Goal: Use online tool/utility: Utilize a website feature to perform a specific function

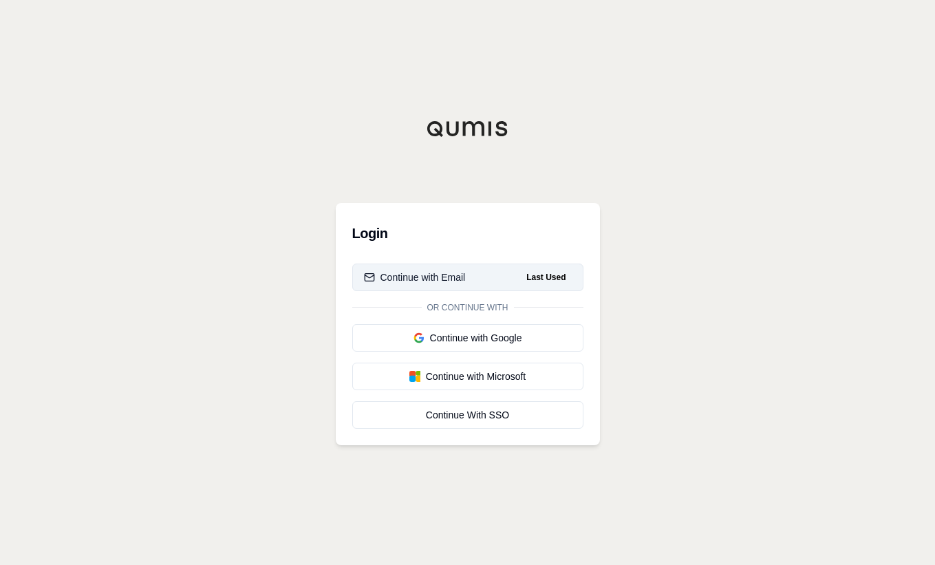
click at [446, 274] on div "Continue with Email" at bounding box center [415, 277] width 102 height 14
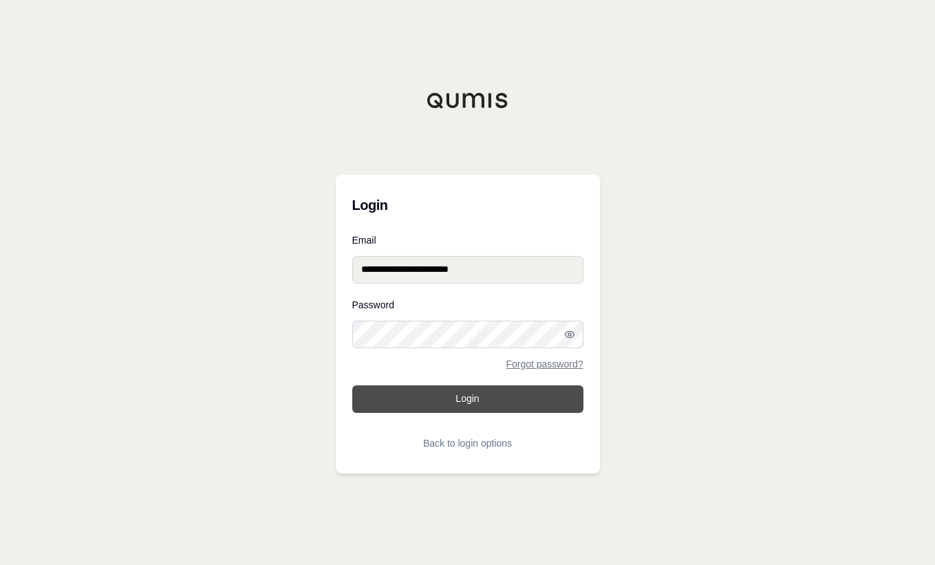
click at [446, 397] on button "Login" at bounding box center [467, 399] width 231 height 28
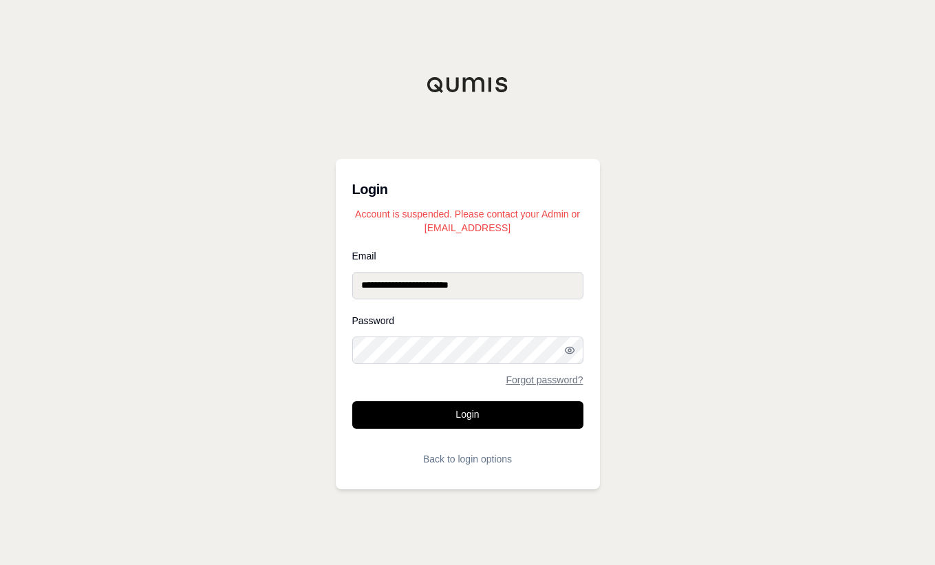
click at [509, 278] on input "**********" at bounding box center [467, 286] width 231 height 28
type input "**********"
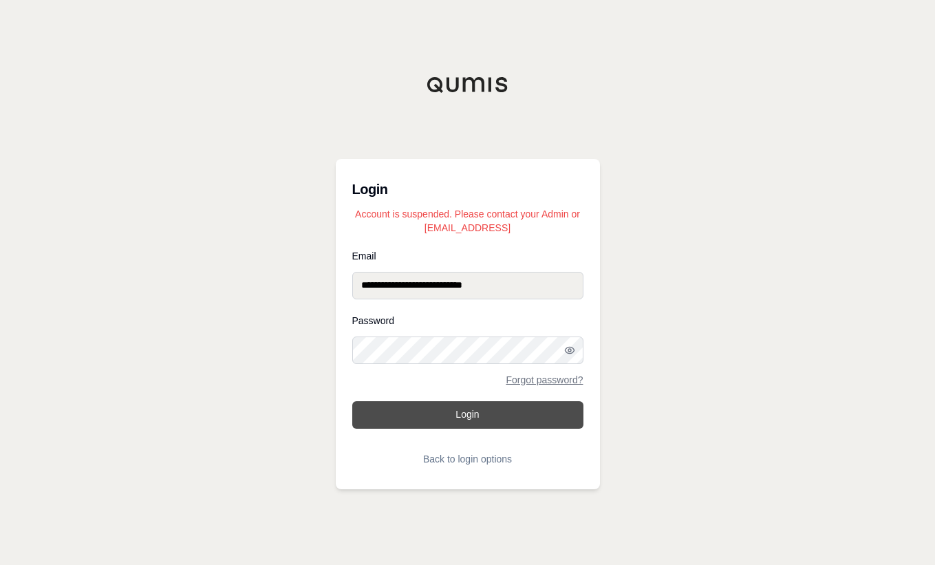
click at [456, 421] on button "Login" at bounding box center [467, 415] width 231 height 28
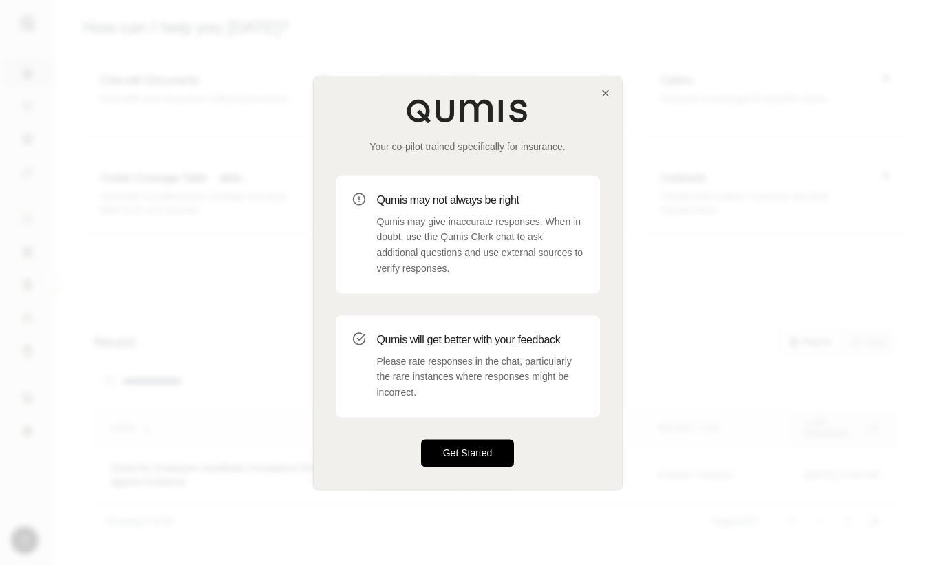
click at [466, 451] on button "Get Started" at bounding box center [468, 453] width 94 height 28
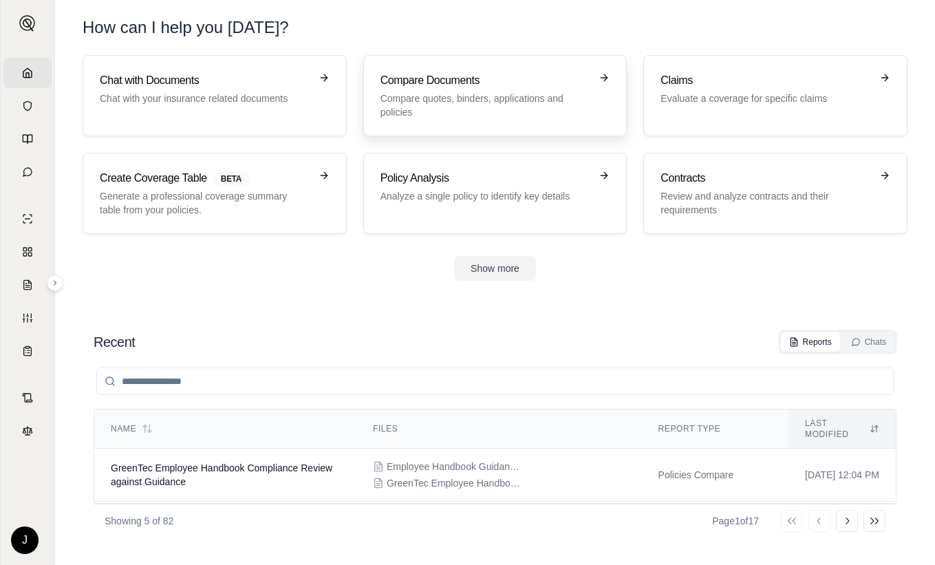
click at [474, 81] on h3 "Compare Documents" at bounding box center [485, 80] width 210 height 17
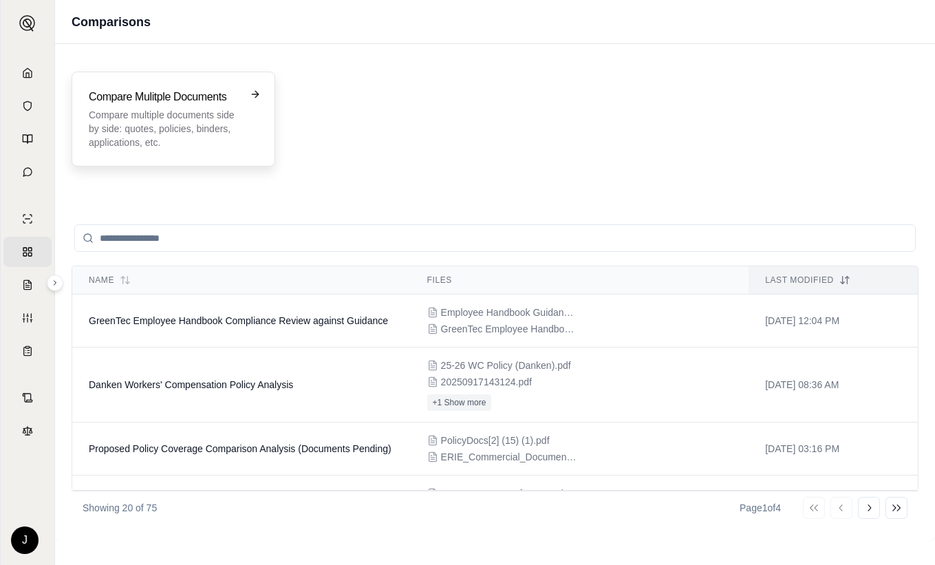
click at [143, 105] on h3 "Compare Mulitple Documents" at bounding box center [164, 97] width 150 height 17
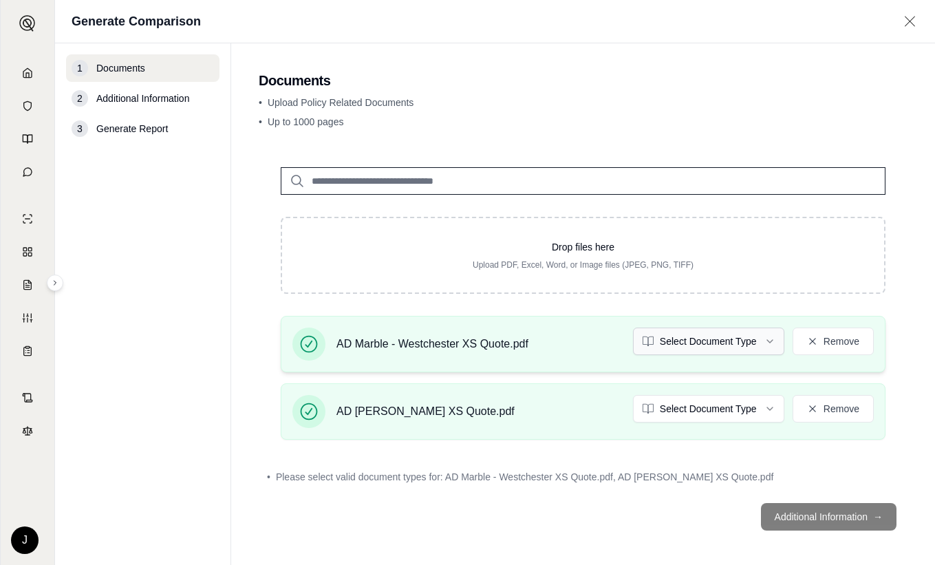
click at [690, 337] on html "Home Vault Prompts Chats Single Policy Comparisons Claims Custom Report Coverag…" at bounding box center [467, 282] width 935 height 565
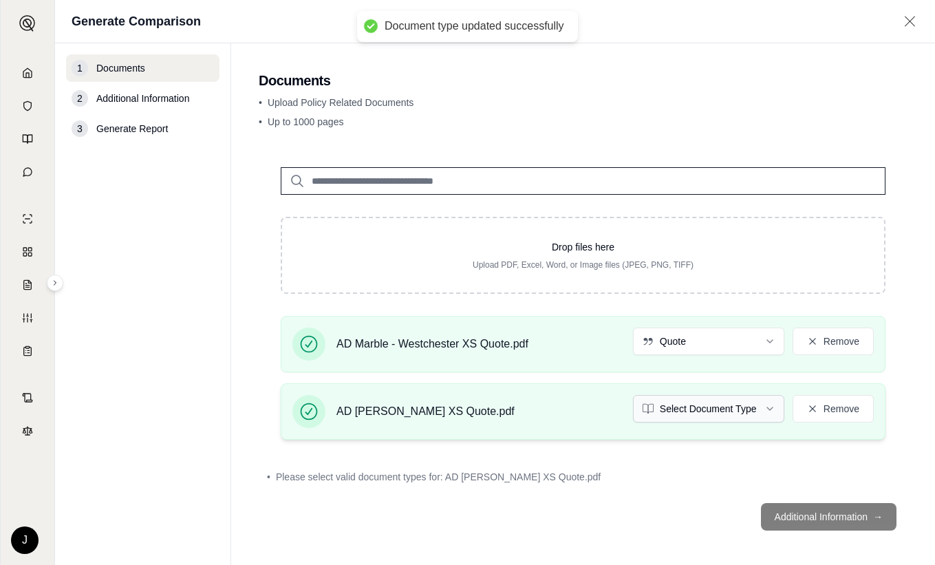
click at [683, 408] on html "Document type updated successfully Home Vault Prompts Chats Single Policy Compa…" at bounding box center [467, 282] width 935 height 565
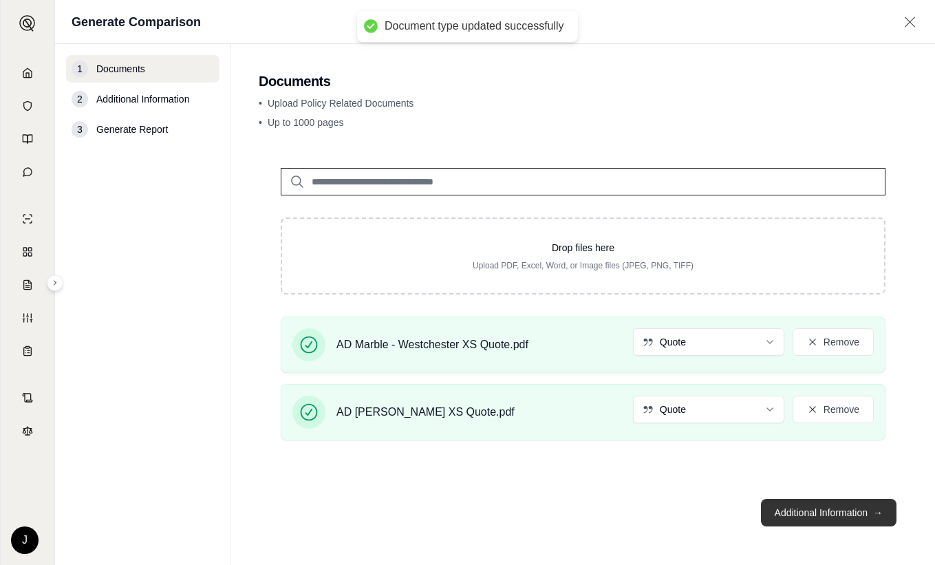
click at [792, 515] on button "Additional Information →" at bounding box center [828, 513] width 135 height 28
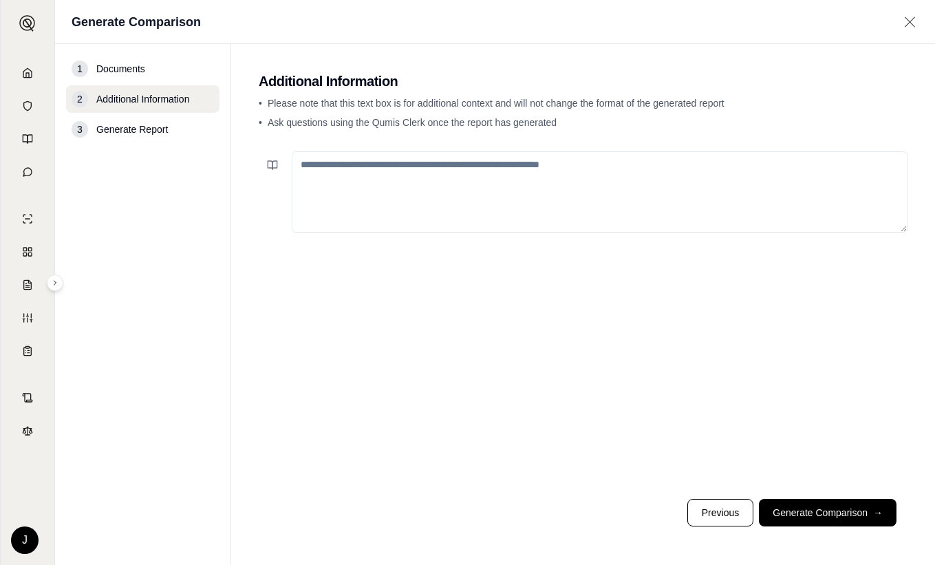
click at [474, 179] on textarea at bounding box center [599, 191] width 615 height 81
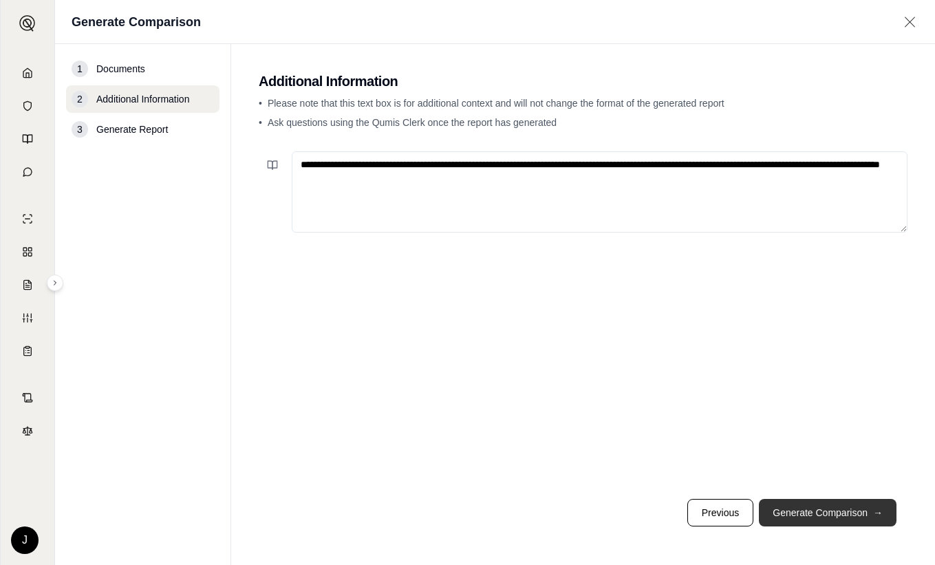
type textarea "**********"
click at [844, 503] on button "Generate Comparison →" at bounding box center [827, 513] width 138 height 28
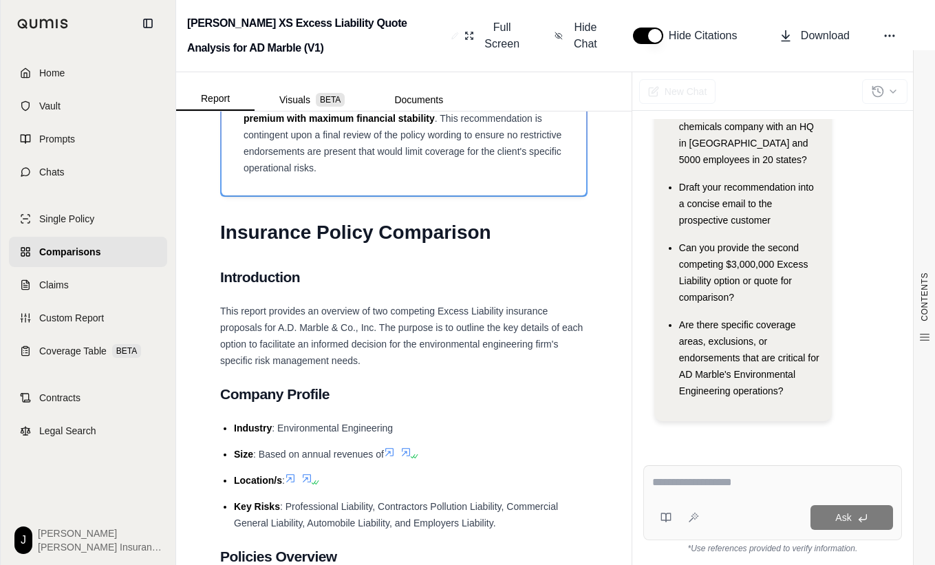
scroll to position [377, 0]
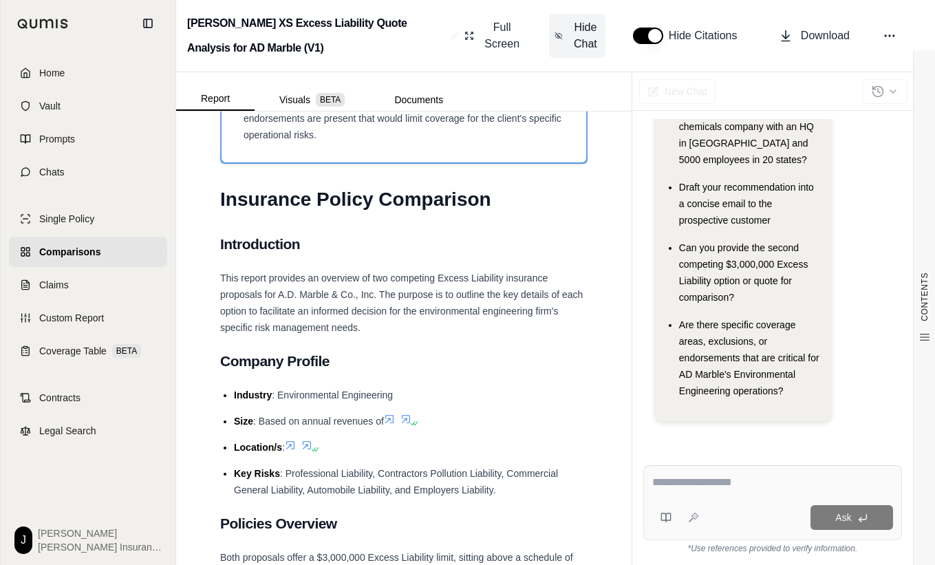
click at [578, 37] on span "Hide Chat" at bounding box center [585, 35] width 29 height 33
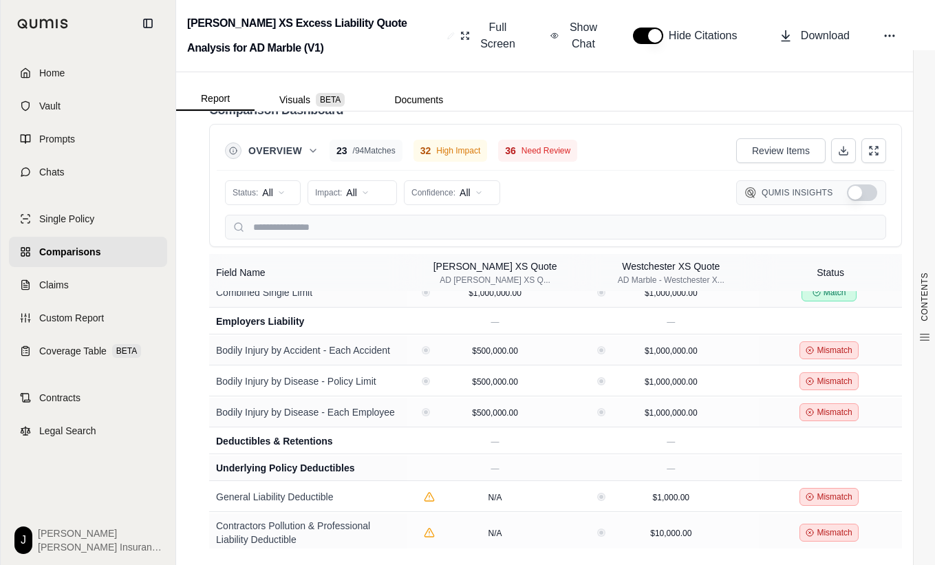
scroll to position [825, 0]
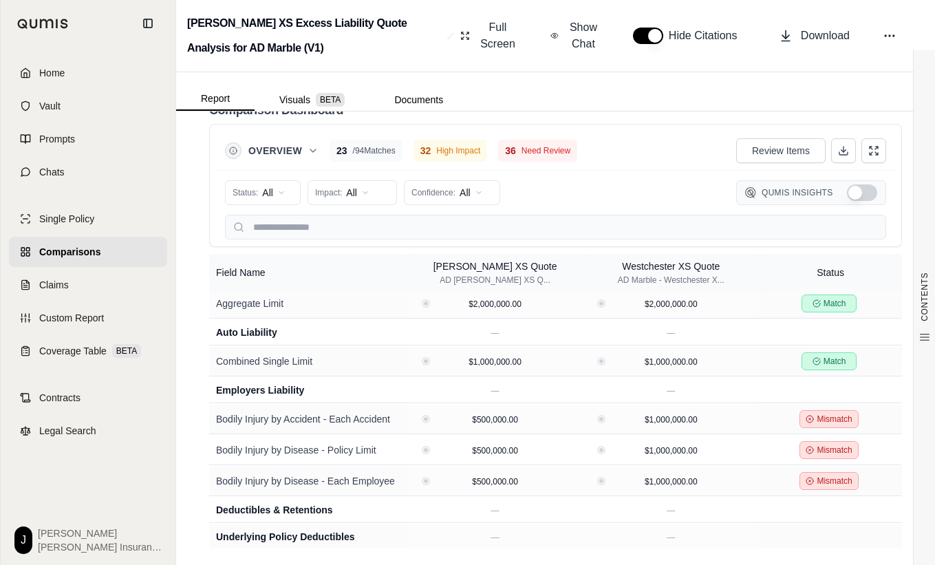
drag, startPoint x: 578, startPoint y: 198, endPoint x: 712, endPoint y: 198, distance: 133.4
click at [578, 198] on div "Status: All Impact: All Confidence: All Qumis Insights" at bounding box center [555, 193] width 661 height 28
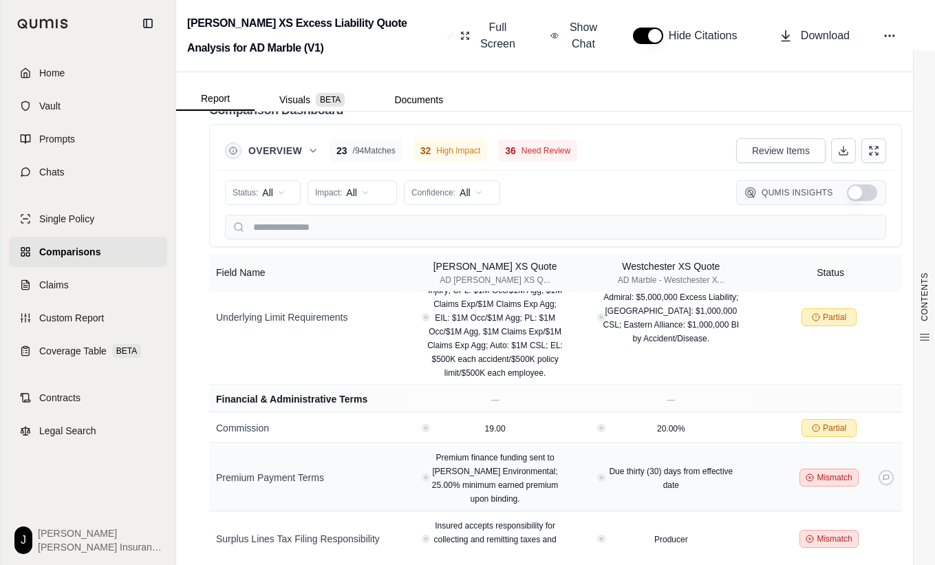
scroll to position [2899, 0]
